Goal: Task Accomplishment & Management: Complete application form

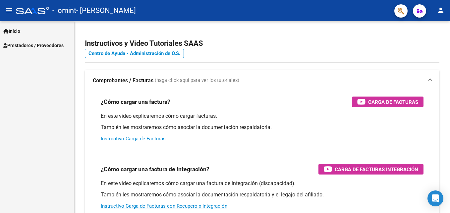
click at [41, 43] on span "Prestadores / Proveedores" at bounding box center [33, 45] width 60 height 7
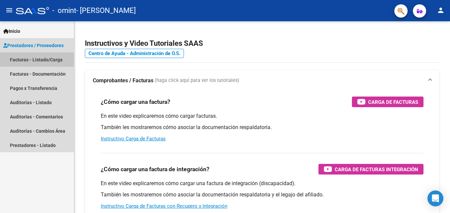
click at [41, 59] on link "Facturas - Listado/Carga" at bounding box center [37, 59] width 74 height 14
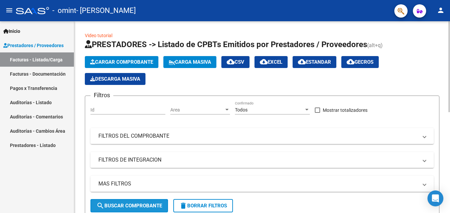
click at [140, 207] on span "search Buscar Comprobante" at bounding box center [129, 205] width 66 height 6
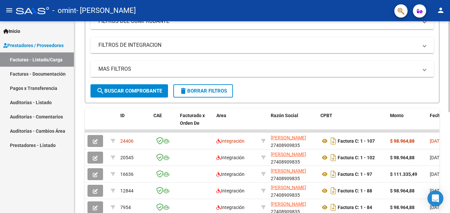
scroll to position [115, 0]
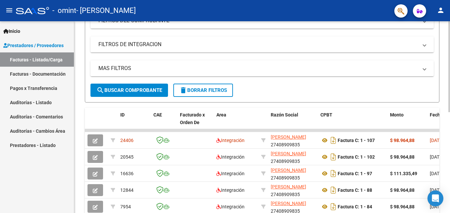
click at [449, 107] on div at bounding box center [449, 122] width 2 height 91
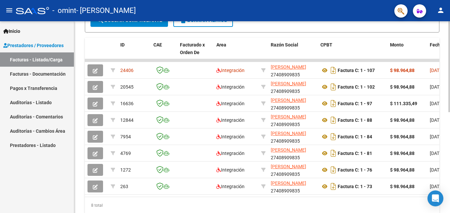
scroll to position [192, 0]
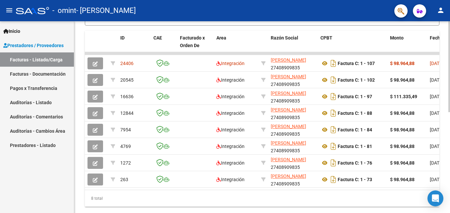
click at [450, 126] on html "menu - omint - [PERSON_NAME] person Inicio Instructivos Contacto OS Prestadores…" at bounding box center [225, 106] width 450 height 213
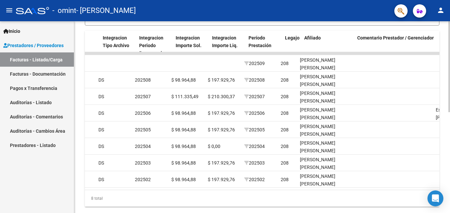
scroll to position [0, 0]
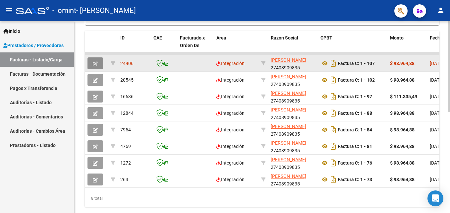
click at [96, 65] on icon "button" at bounding box center [95, 63] width 5 height 5
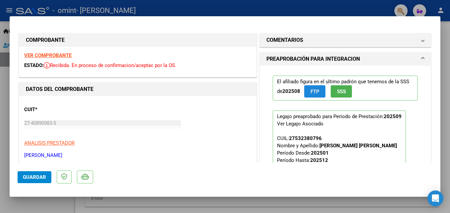
click at [312, 91] on span "FTP" at bounding box center [314, 91] width 9 height 6
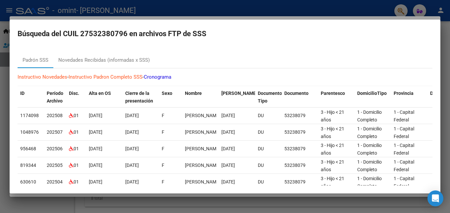
click at [445, 35] on div at bounding box center [225, 106] width 450 height 213
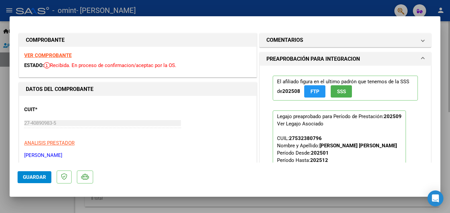
drag, startPoint x: 442, startPoint y: 40, endPoint x: 448, endPoint y: 64, distance: 24.2
click at [443, 59] on div at bounding box center [225, 106] width 450 height 213
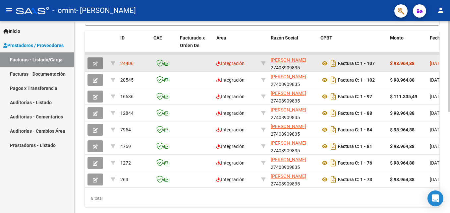
click at [95, 63] on icon "button" at bounding box center [95, 63] width 5 height 5
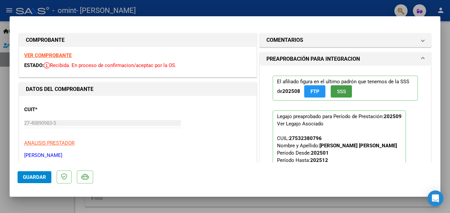
click at [341, 92] on span "SSS" at bounding box center [341, 91] width 9 height 6
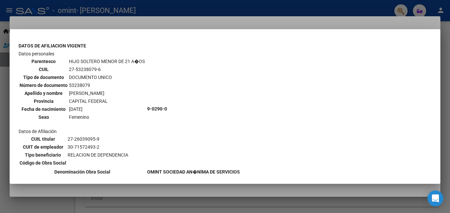
scroll to position [431, 0]
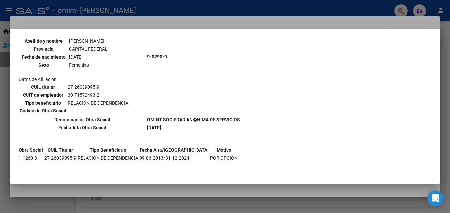
click at [327, 202] on div at bounding box center [225, 106] width 450 height 213
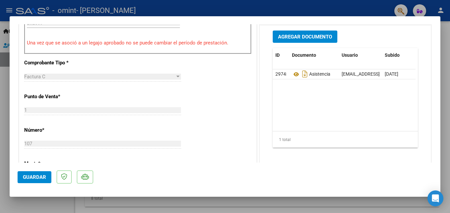
scroll to position [210, 0]
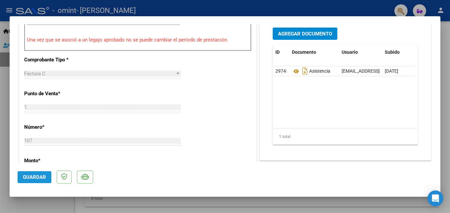
click at [36, 174] on span "Guardar" at bounding box center [34, 177] width 23 height 6
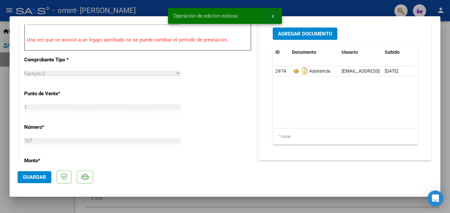
click at [277, 19] on button "x" at bounding box center [272, 16] width 13 height 12
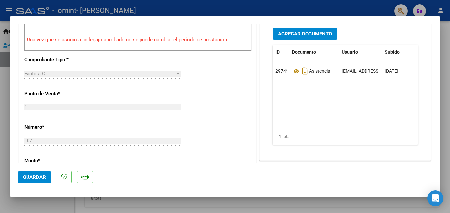
click at [139, 202] on div at bounding box center [225, 106] width 450 height 213
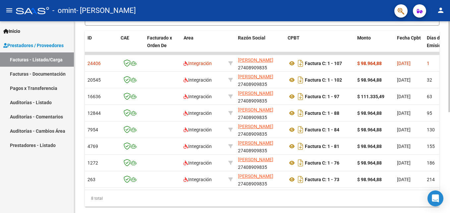
scroll to position [0, 0]
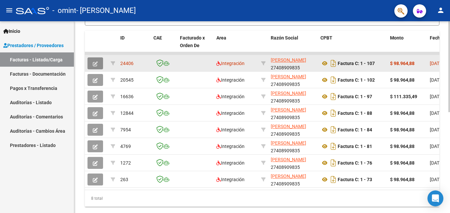
click at [98, 61] on button "button" at bounding box center [95, 63] width 16 height 12
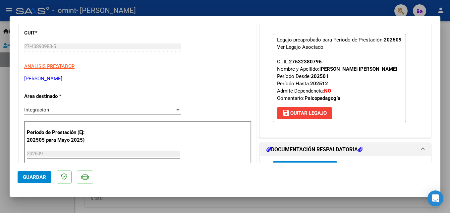
scroll to position [43, 0]
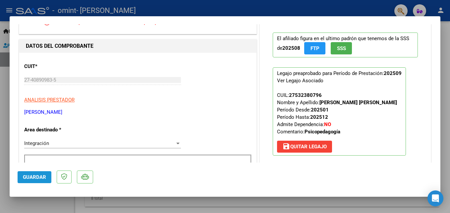
click at [25, 179] on span "Guardar" at bounding box center [34, 177] width 23 height 6
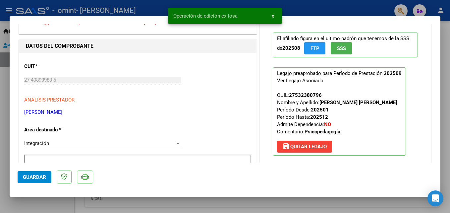
click at [271, 197] on div at bounding box center [225, 106] width 450 height 213
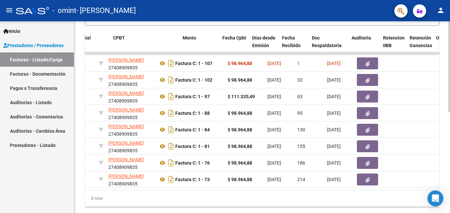
scroll to position [0, 213]
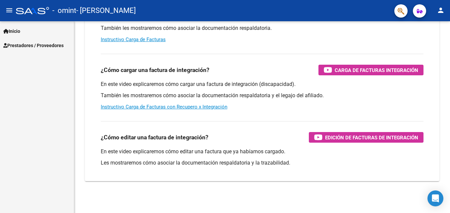
scroll to position [99, 0]
